Goal: Information Seeking & Learning: Learn about a topic

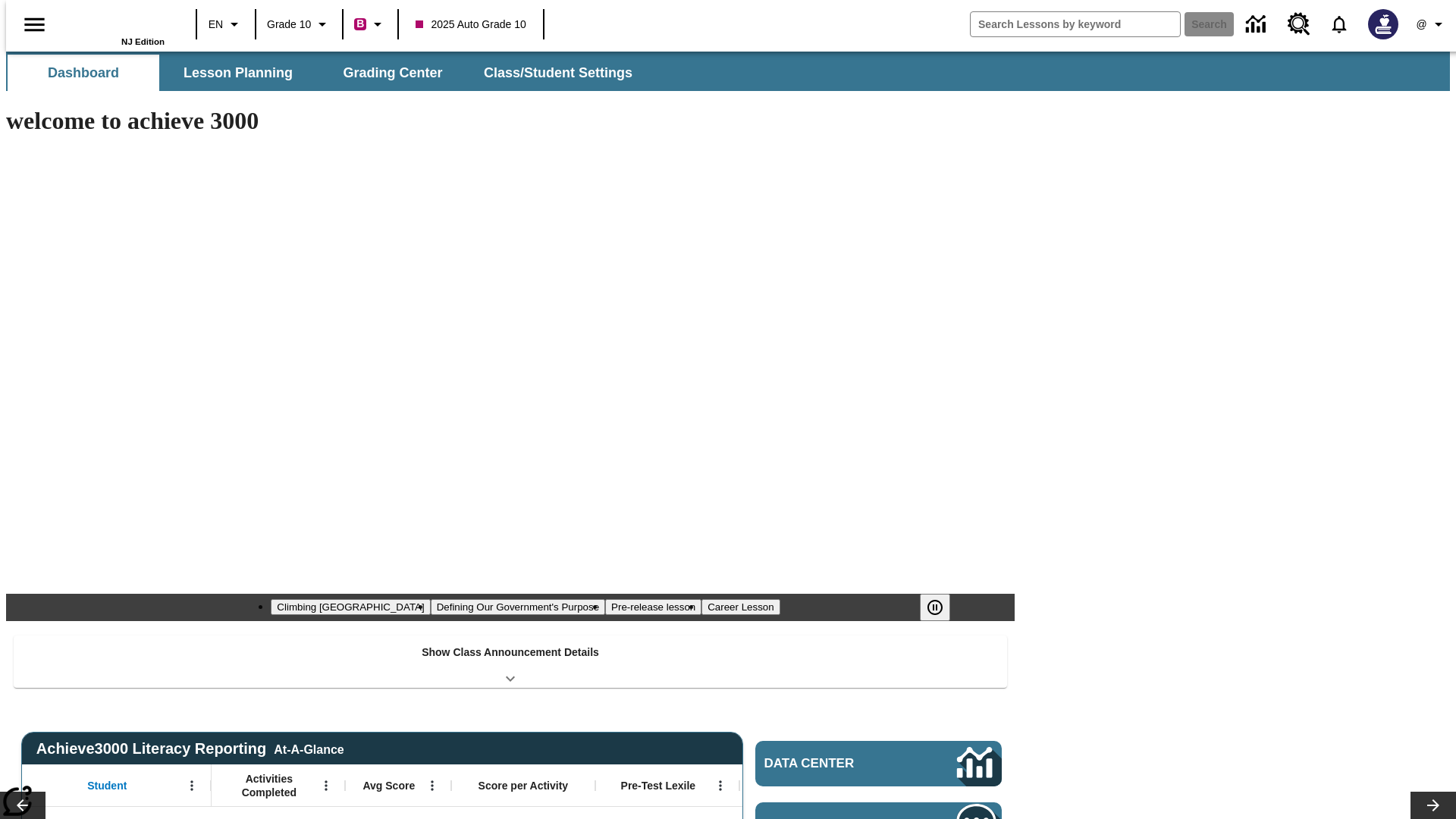
type input "-1"
click at [387, 73] on button "Grading Center" at bounding box center [392, 73] width 151 height 37
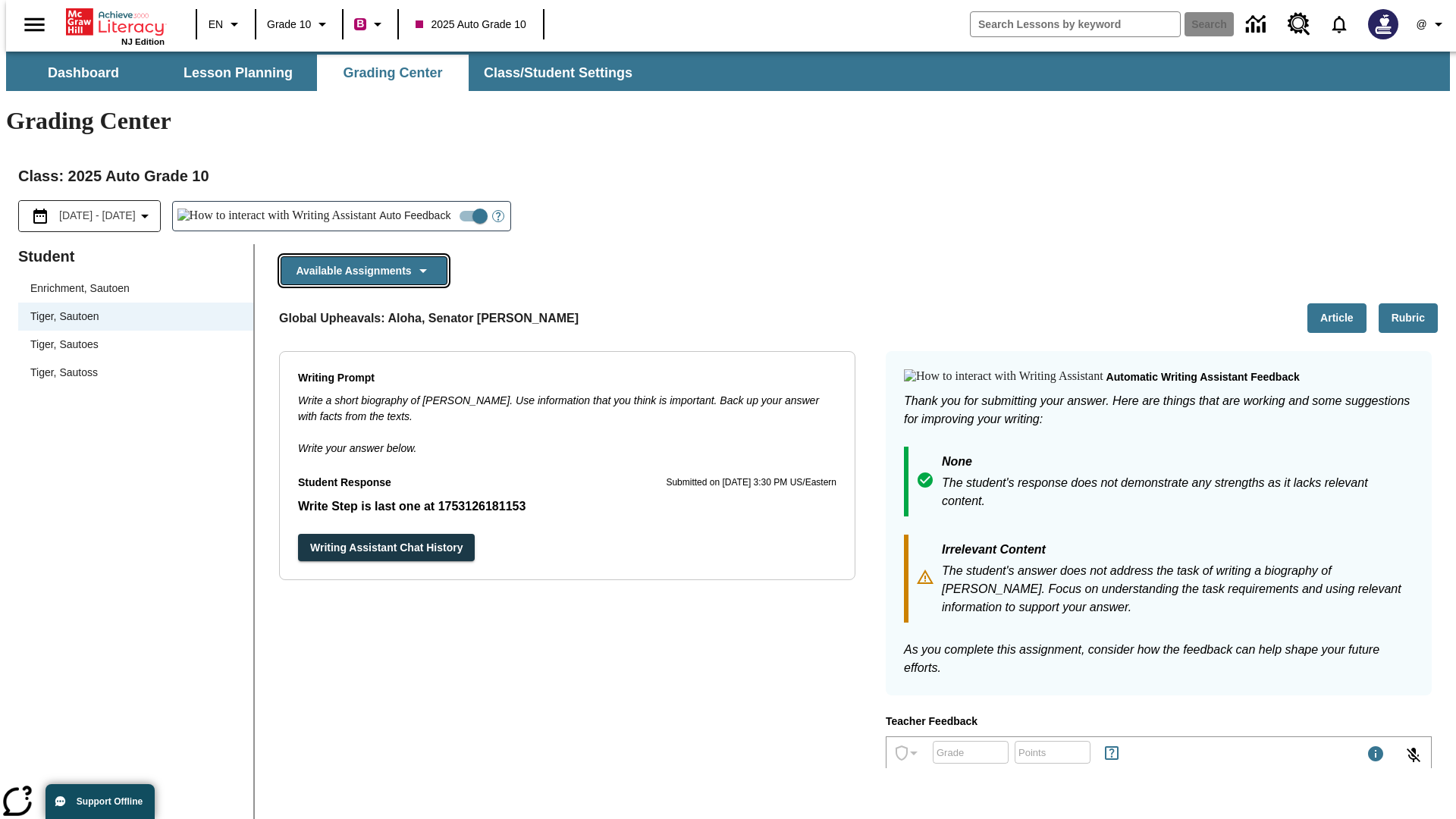
click at [360, 256] on button "Available Assignments" at bounding box center [363, 271] width 167 height 30
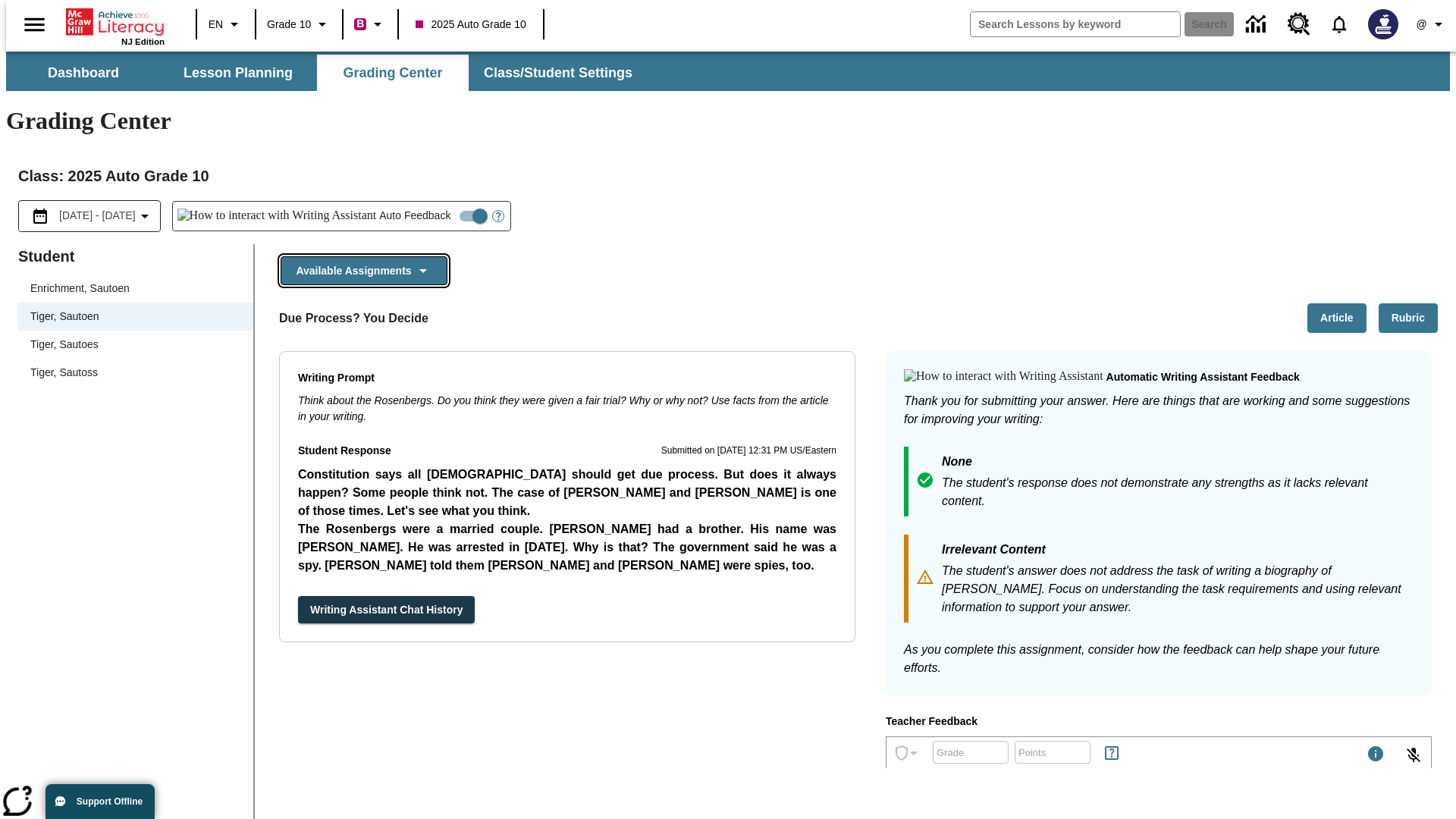
scroll to position [1090, 0]
click at [298, 597] on button "Writing Assistant Chat History" at bounding box center [386, 610] width 177 height 28
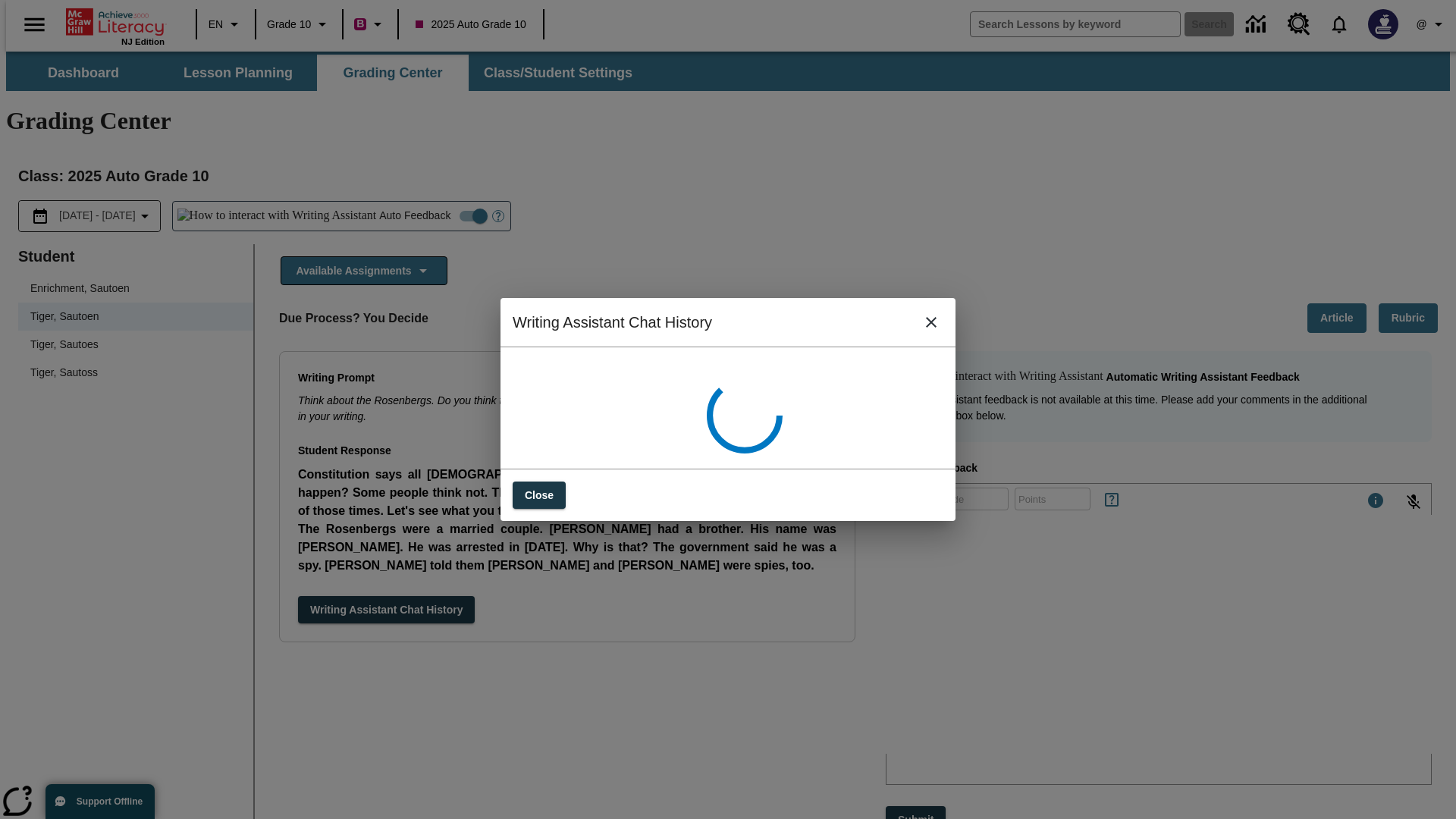
scroll to position [0, 0]
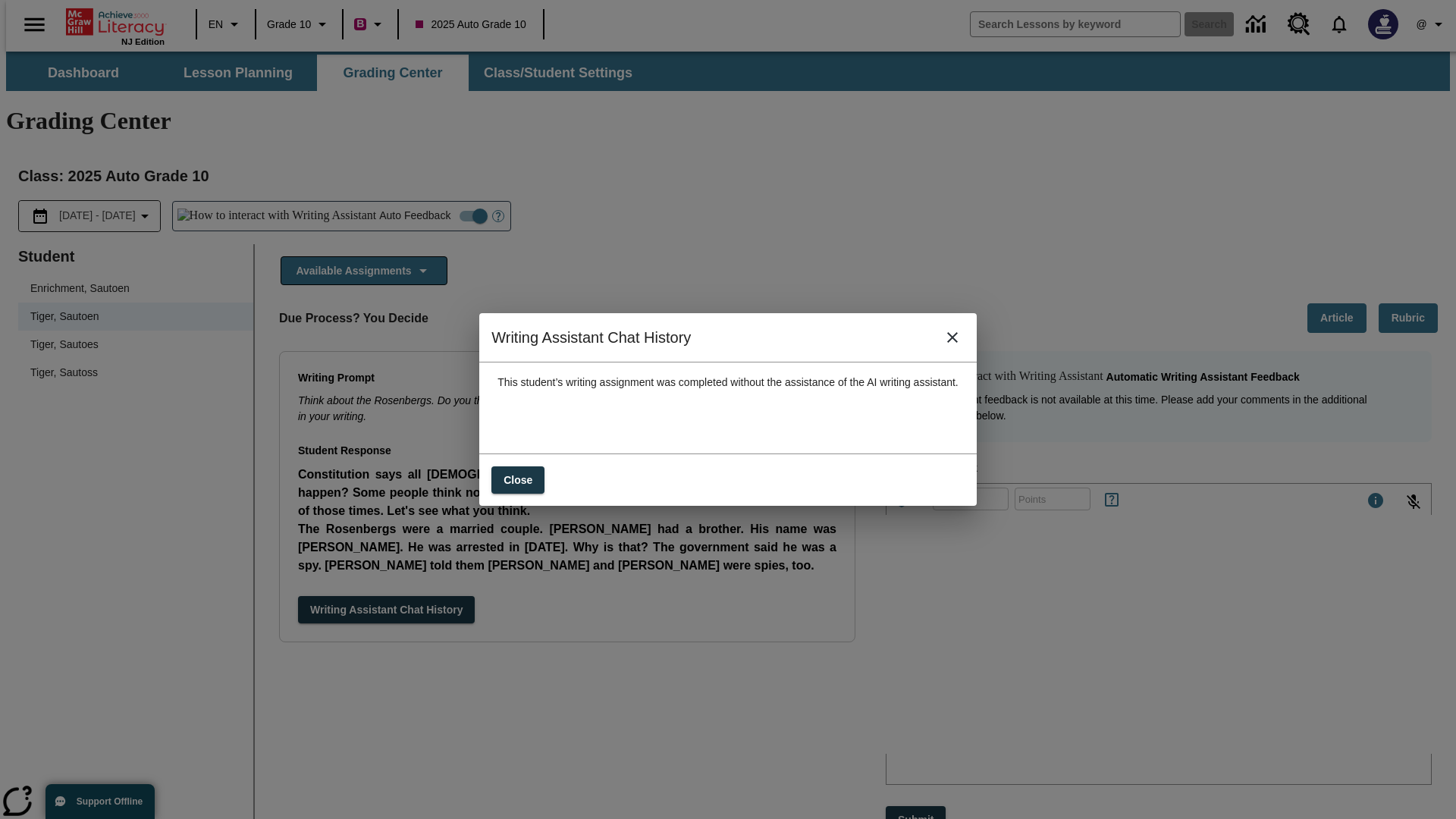
click at [958, 343] on icon "close" at bounding box center [952, 338] width 10 height 10
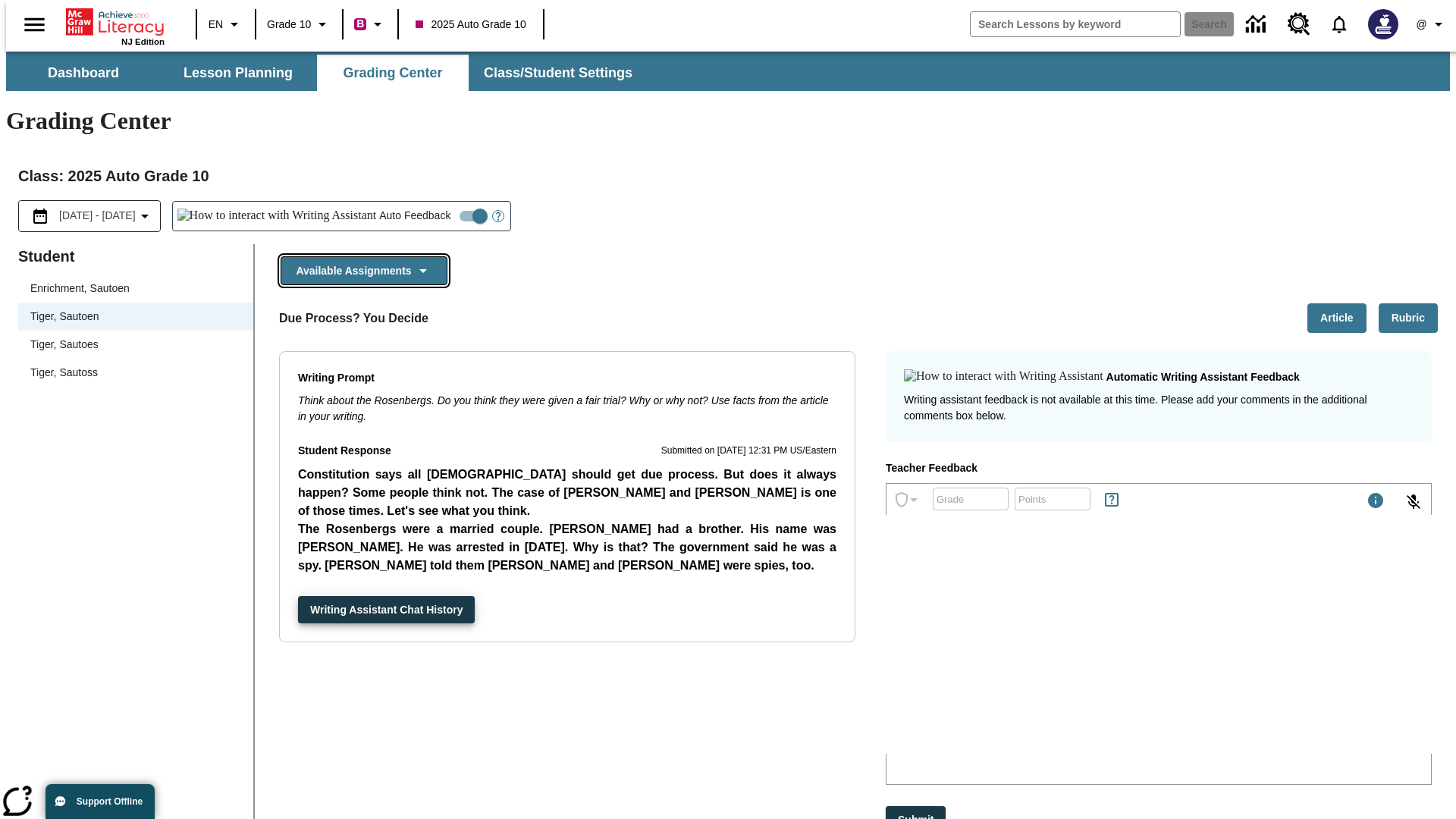
click at [360, 256] on button "Available Assignments" at bounding box center [363, 271] width 167 height 30
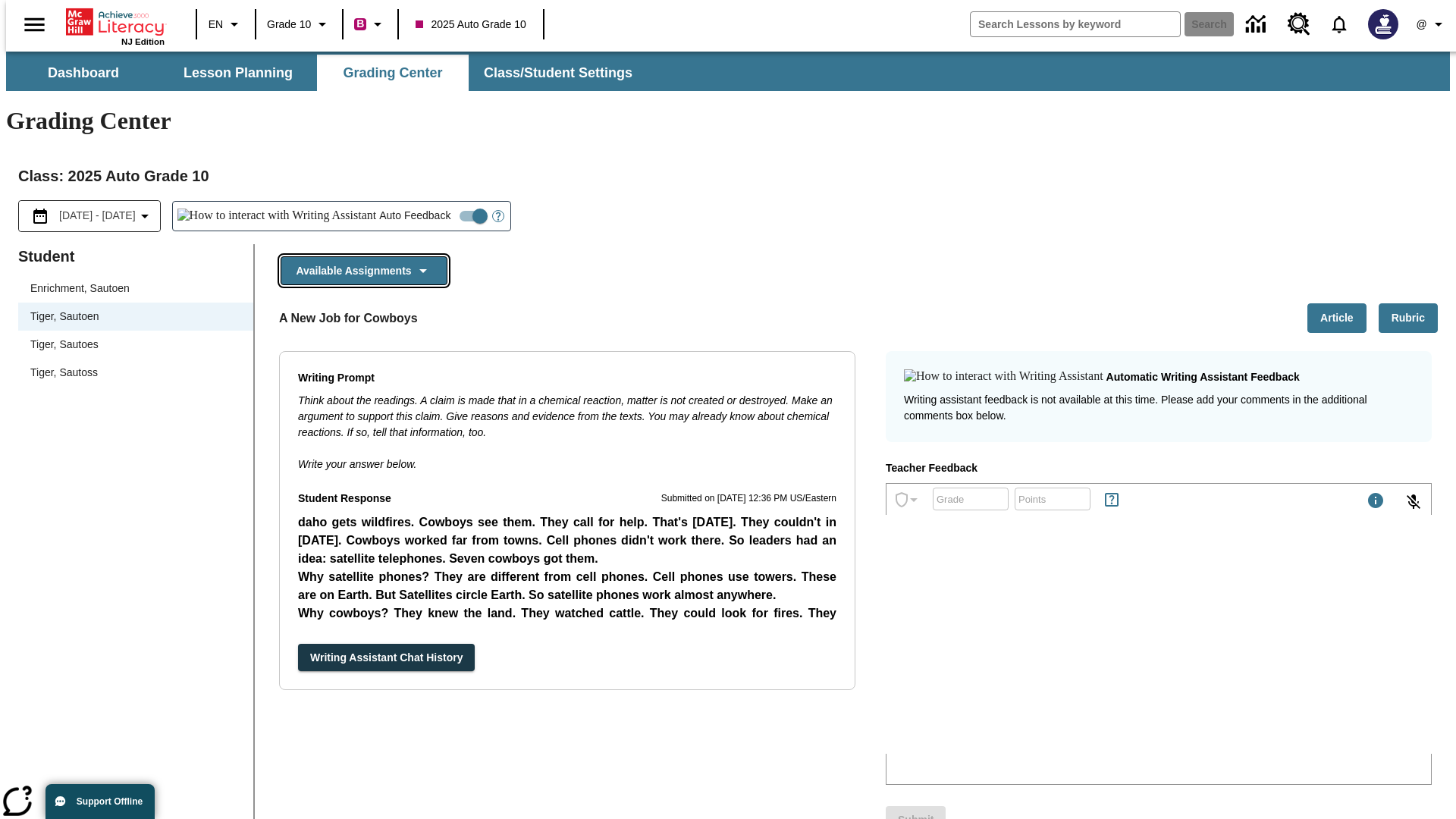
scroll to position [644, 0]
click at [298, 644] on button "Writing Assistant Chat History" at bounding box center [386, 657] width 177 height 28
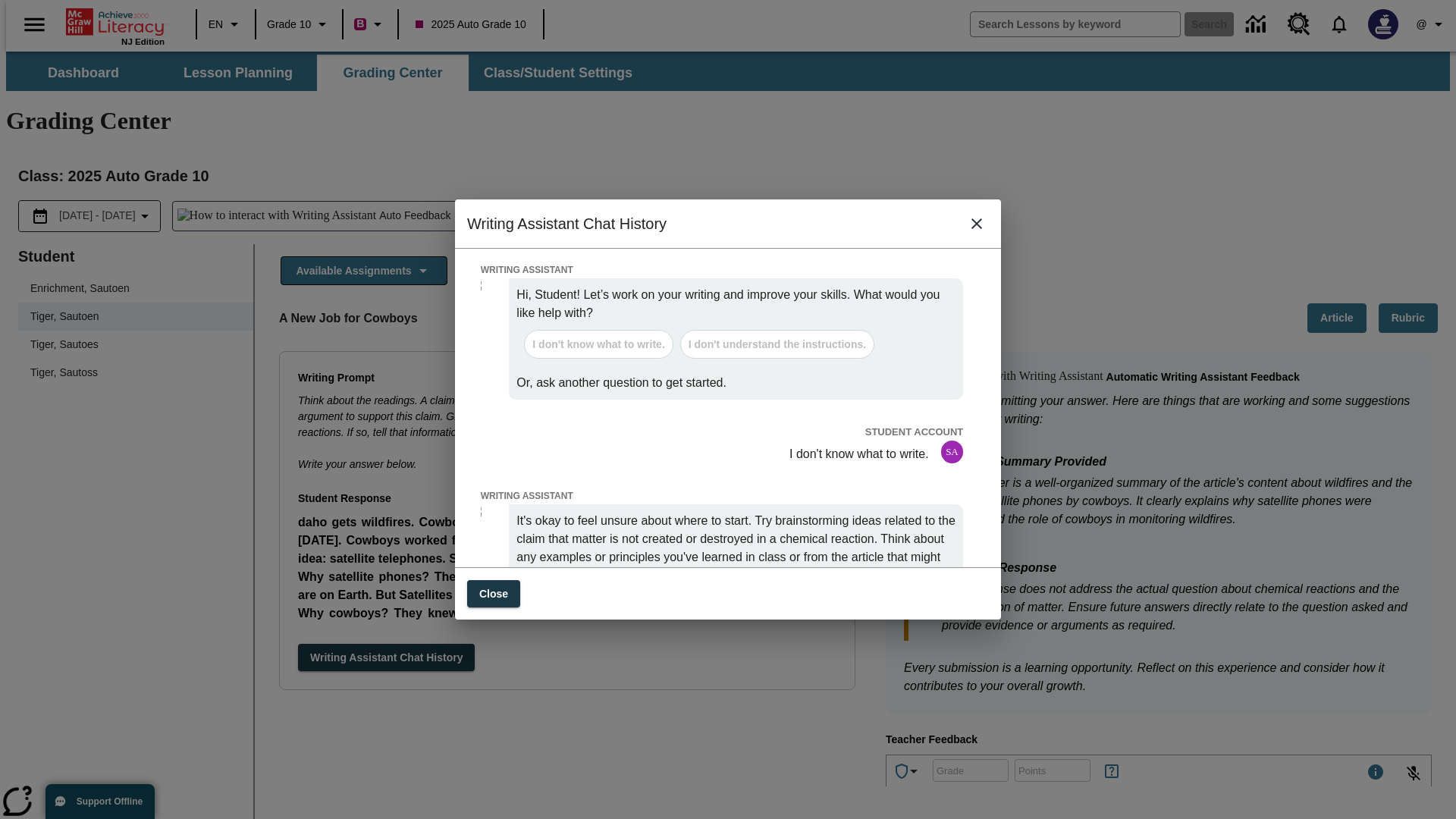
scroll to position [0, 0]
click at [977, 229] on icon "close" at bounding box center [977, 224] width 10 height 10
